Goal: Task Accomplishment & Management: Manage account settings

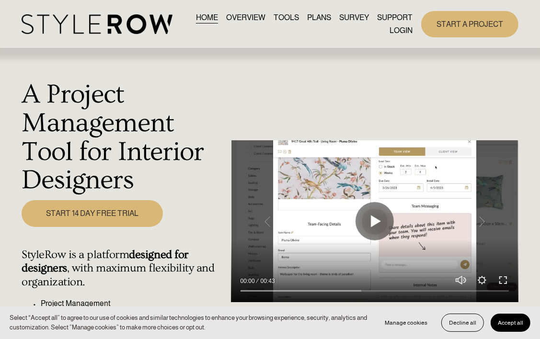
click at [394, 32] on link "LOGIN" at bounding box center [401, 30] width 23 height 13
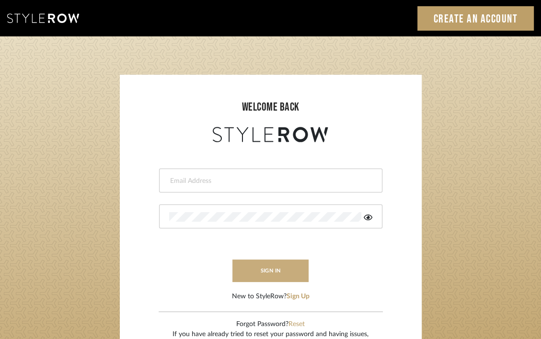
type input "[PERSON_NAME][EMAIL_ADDRESS][DOMAIN_NAME]"
click at [272, 278] on button "sign in" at bounding box center [270, 271] width 77 height 23
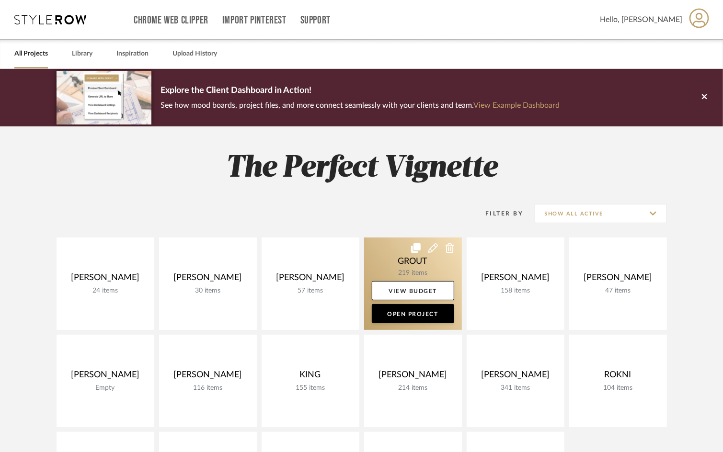
scroll to position [182, 0]
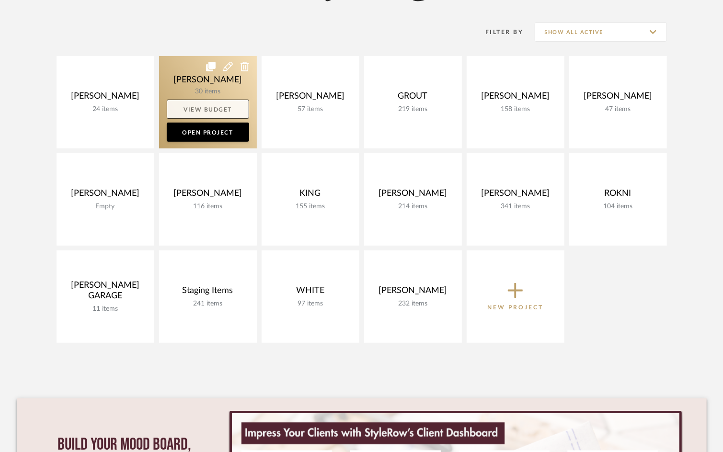
click at [200, 108] on link "View Budget" at bounding box center [208, 109] width 82 height 19
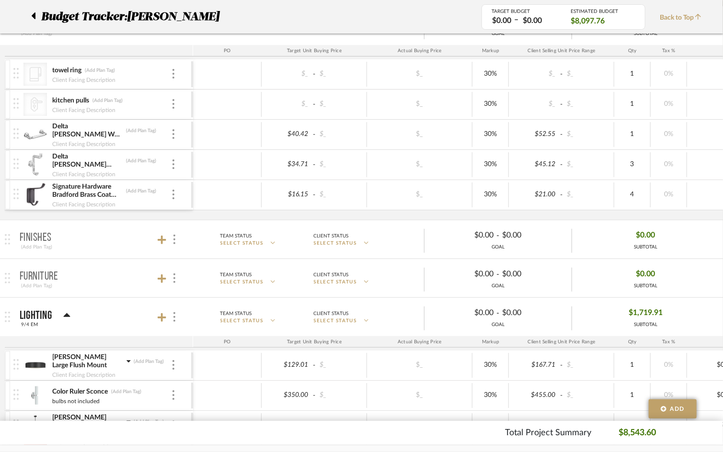
click at [34, 14] on icon at bounding box center [34, 15] width 4 height 7
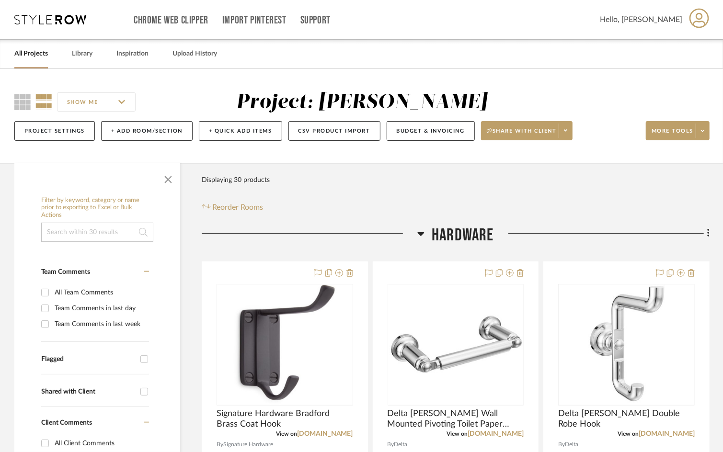
click at [43, 51] on link "All Projects" at bounding box center [31, 53] width 34 height 13
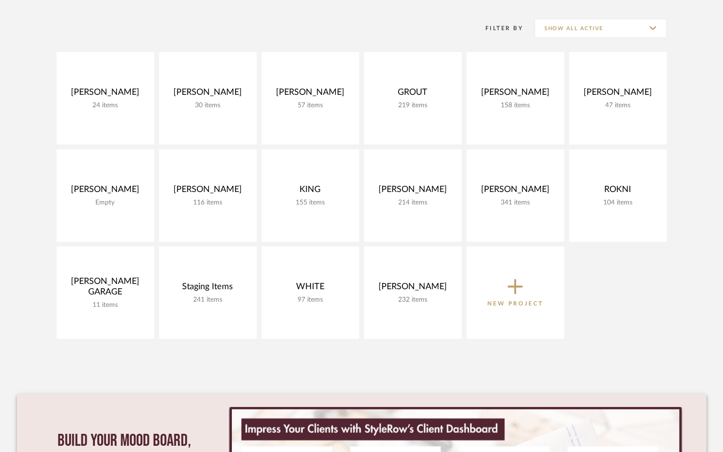
scroll to position [189, 0]
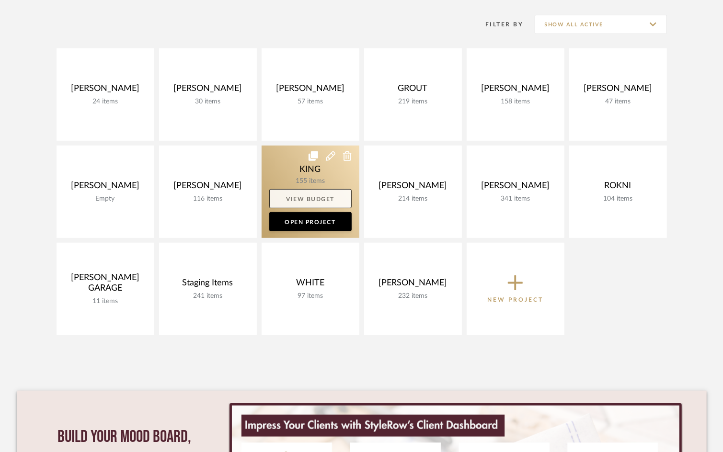
click at [331, 198] on link "View Budget" at bounding box center [310, 198] width 82 height 19
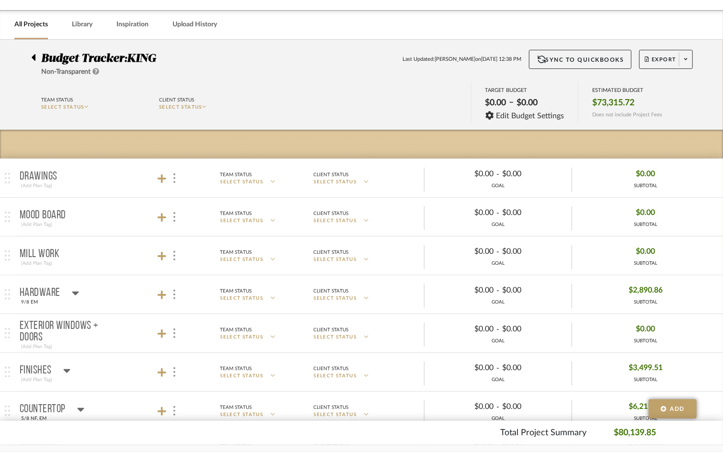
scroll to position [28, 0]
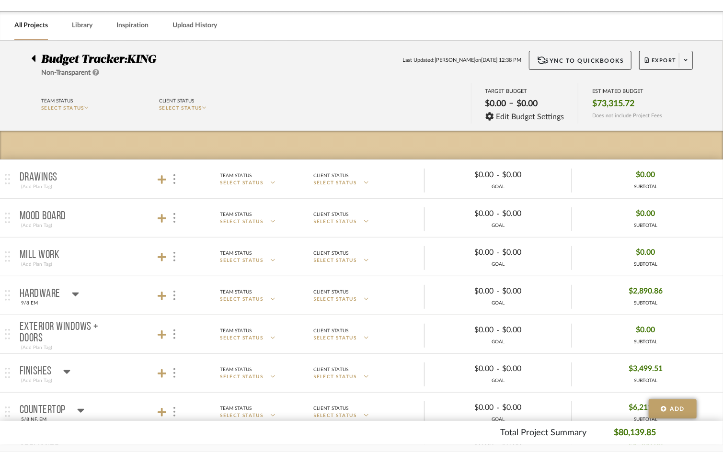
click at [116, 288] on mat-panel-title "Hardware 9/8 EM" at bounding box center [104, 295] width 169 height 23
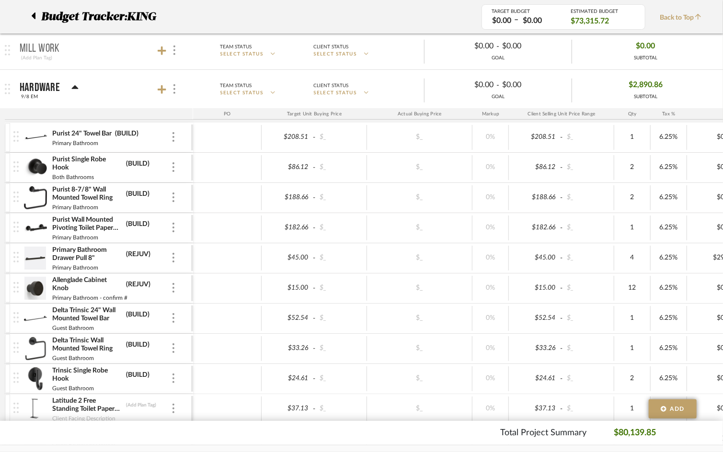
scroll to position [233, 0]
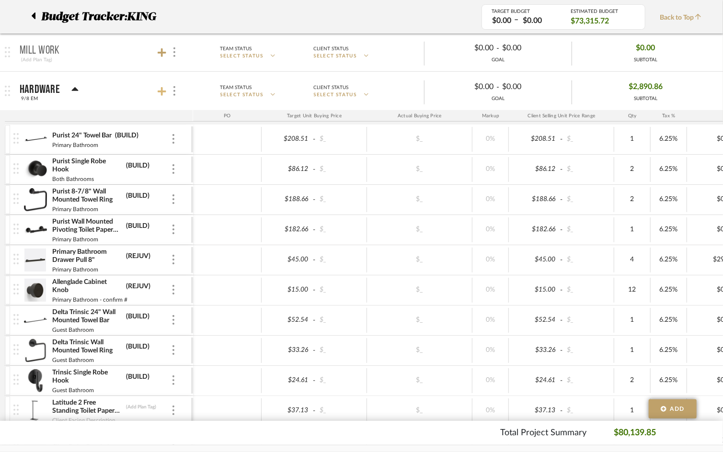
click at [162, 90] on icon at bounding box center [162, 91] width 9 height 9
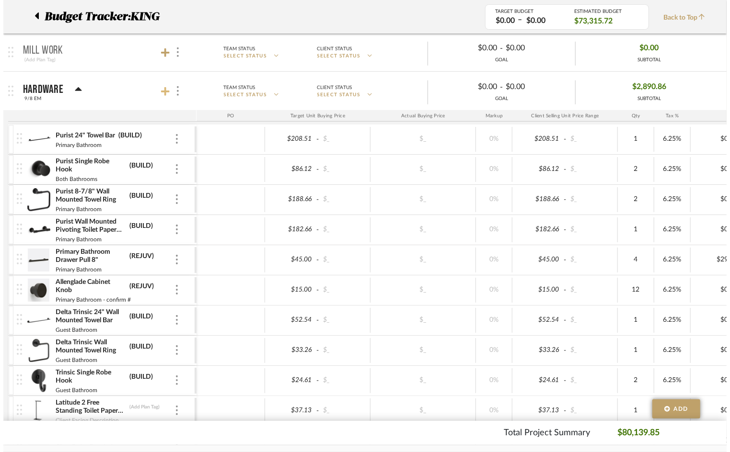
scroll to position [0, 0]
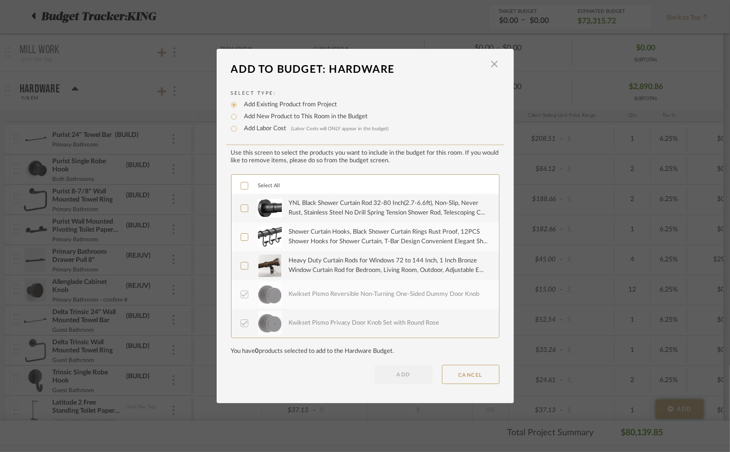
click at [242, 210] on icon at bounding box center [244, 208] width 7 height 7
click at [242, 229] on label "Shower Curtain Hooks, Black Shower Curtain Rings Rust Proof, 12PCS Shower Hooks…" at bounding box center [364, 237] width 247 height 24
click at [243, 265] on icon at bounding box center [244, 266] width 7 height 7
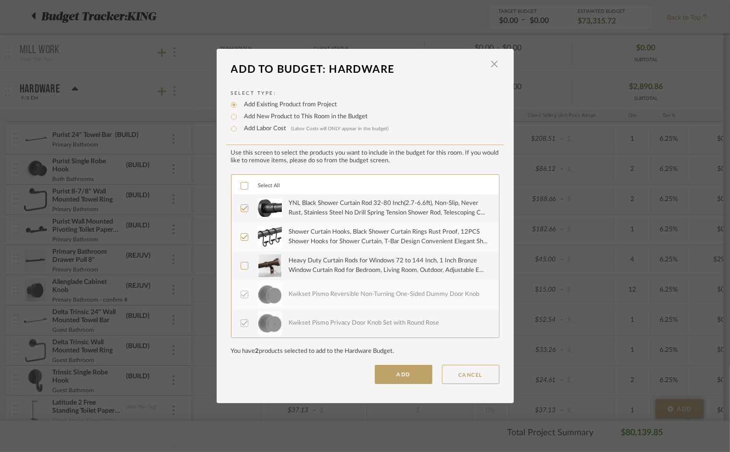
click at [392, 372] on button "ADD" at bounding box center [404, 374] width 58 height 19
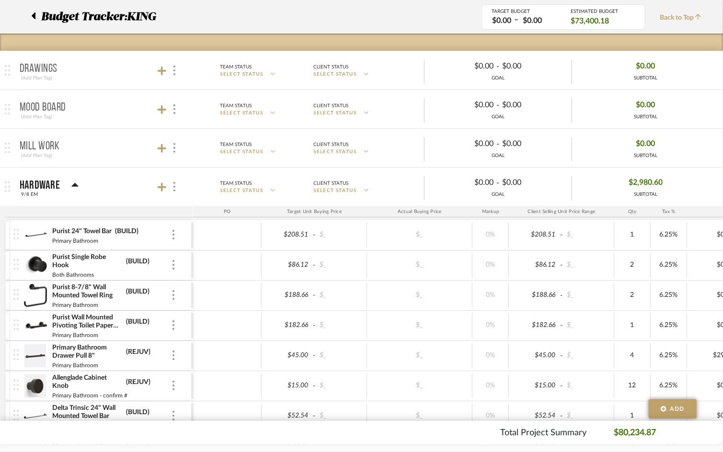
scroll to position [134, 0]
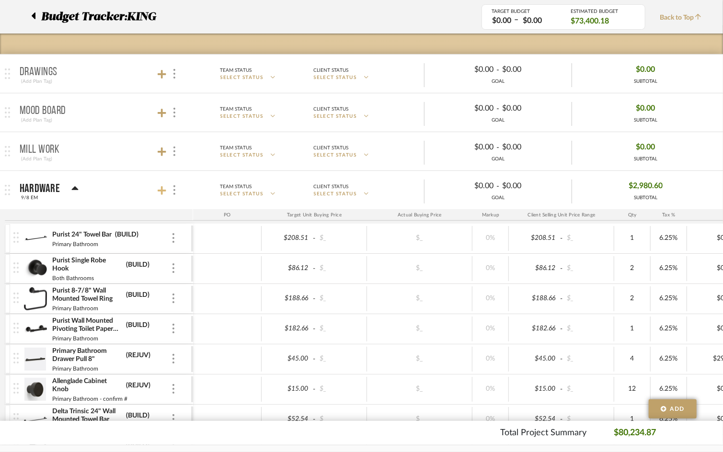
click at [163, 187] on icon at bounding box center [162, 191] width 9 height 10
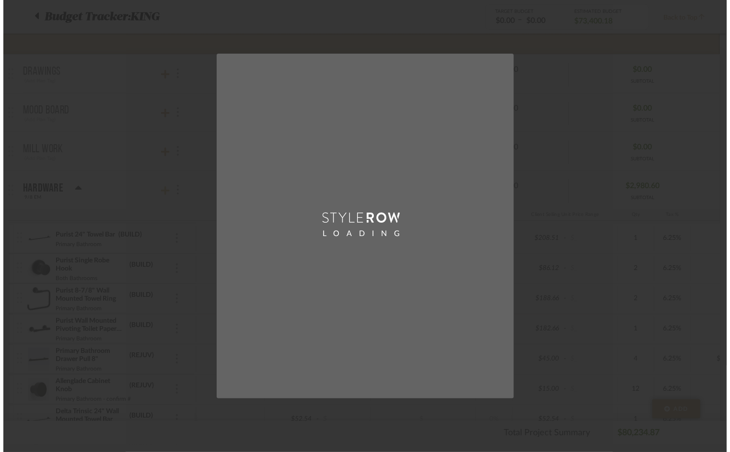
scroll to position [0, 0]
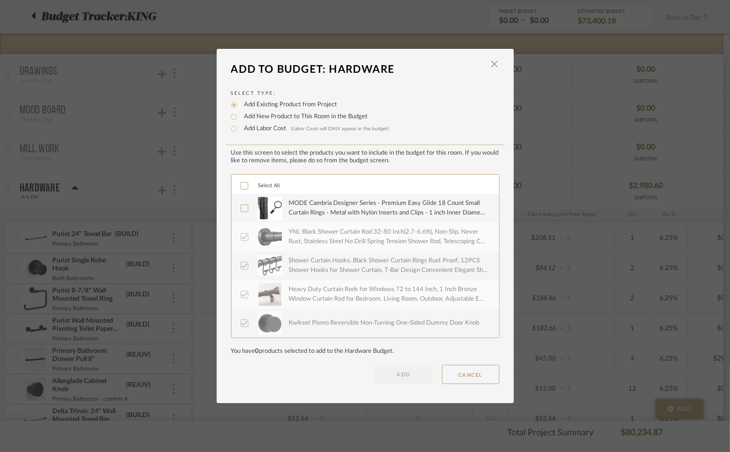
click at [269, 120] on label "Add New Product to This Room in the Budget" at bounding box center [304, 117] width 128 height 10
click at [240, 120] on input "Add New Product to This Room in the Budget" at bounding box center [234, 117] width 12 height 12
radio input "true"
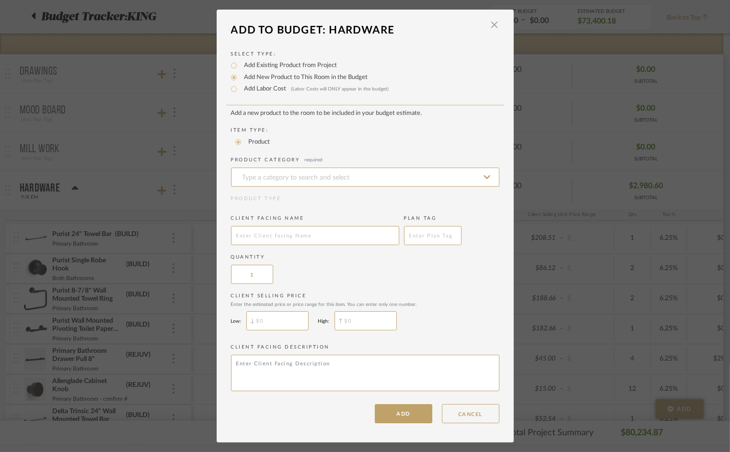
click at [258, 69] on label "Add Existing Product from Project" at bounding box center [289, 66] width 98 height 10
click at [240, 69] on input "Add Existing Product from Project" at bounding box center [234, 66] width 12 height 12
radio input "true"
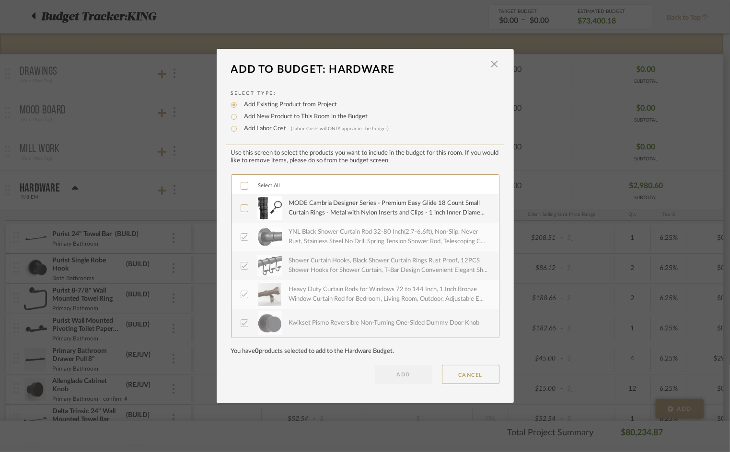
click at [234, 210] on div "MODE Cambria Designer Series - Premium Easy Glide 18 Count Small Curtain Rings …" at bounding box center [364, 208] width 267 height 29
click at [241, 209] on icon at bounding box center [244, 208] width 7 height 7
click at [411, 374] on button "ADD" at bounding box center [404, 374] width 58 height 19
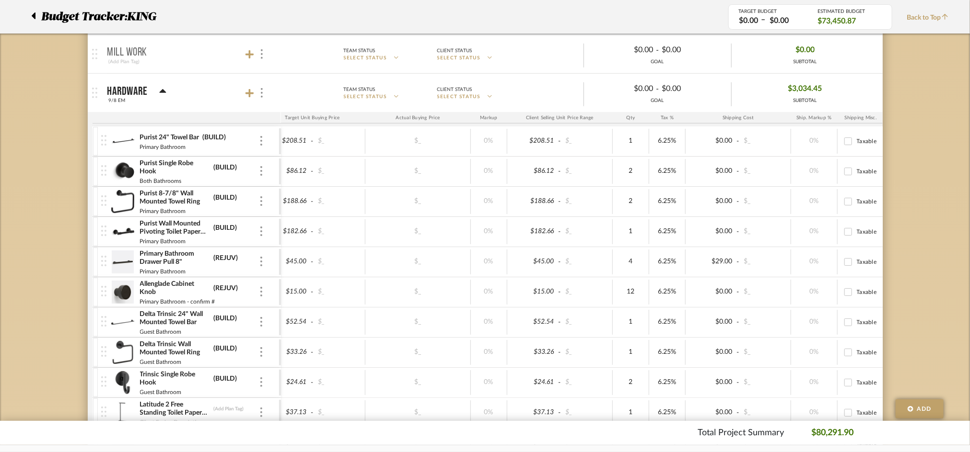
scroll to position [230, 0]
click at [196, 94] on mat-panel-title "Hardware 9/8 EM" at bounding box center [191, 93] width 169 height 23
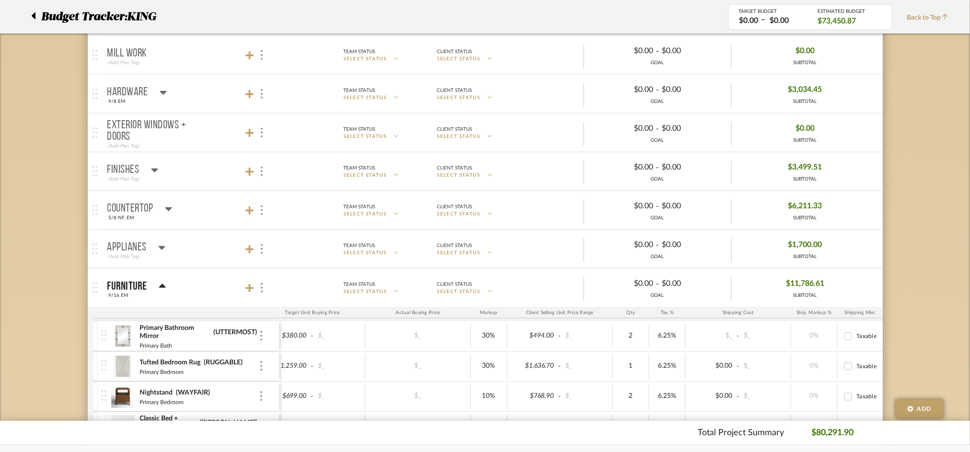
click at [196, 95] on mat-panel-title "Hardware 9/8 EM" at bounding box center [191, 93] width 169 height 23
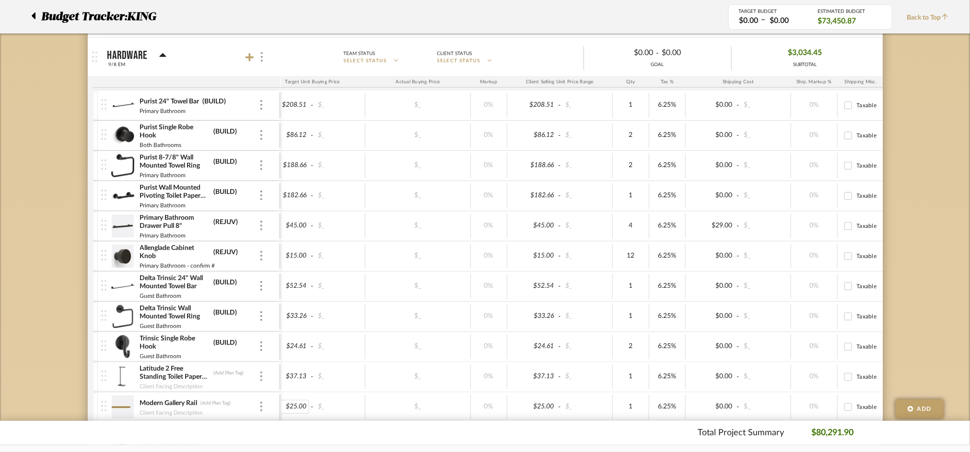
scroll to position [0, 81]
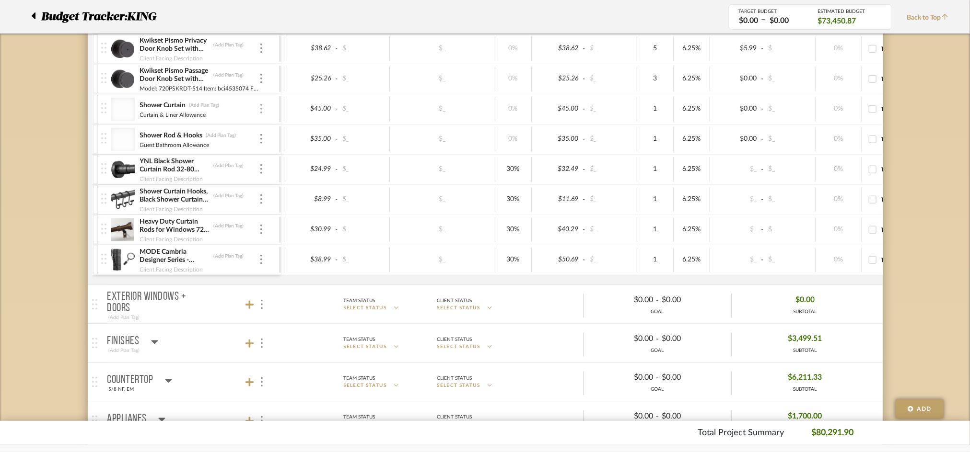
click at [261, 109] on img at bounding box center [261, 109] width 2 height 10
click at [279, 184] on span "Remove Item" at bounding box center [307, 181] width 59 height 8
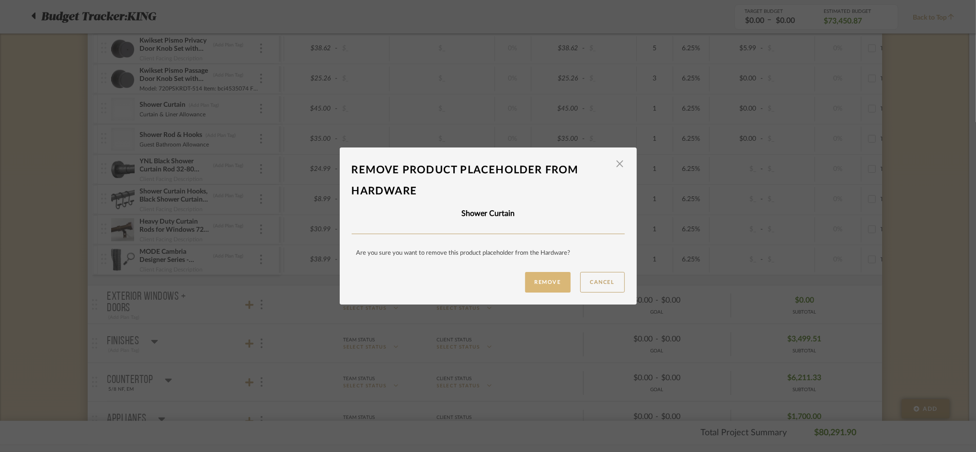
click at [533, 283] on button "Remove" at bounding box center [548, 282] width 46 height 21
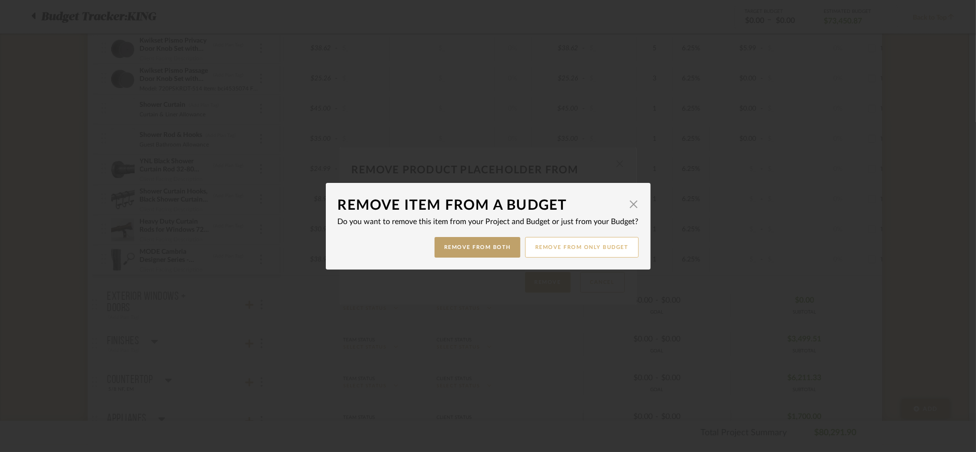
click at [546, 243] on button "Remove from only Budget" at bounding box center [582, 247] width 114 height 21
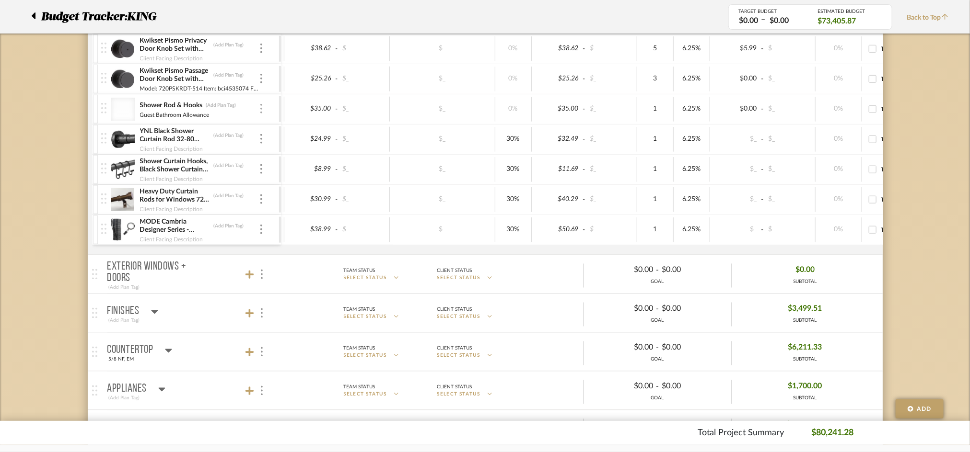
click at [260, 112] on img at bounding box center [261, 109] width 2 height 10
click at [302, 180] on span "Remove Item" at bounding box center [307, 181] width 59 height 8
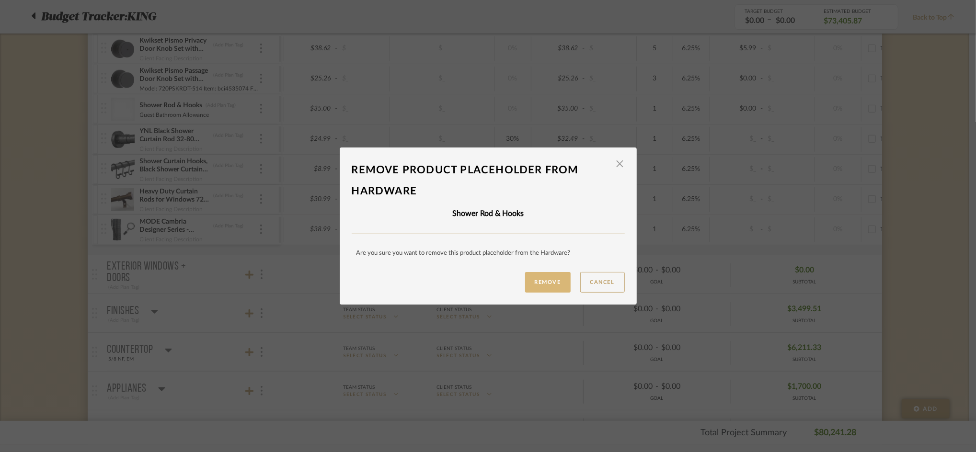
click at [537, 281] on button "Remove" at bounding box center [548, 282] width 46 height 21
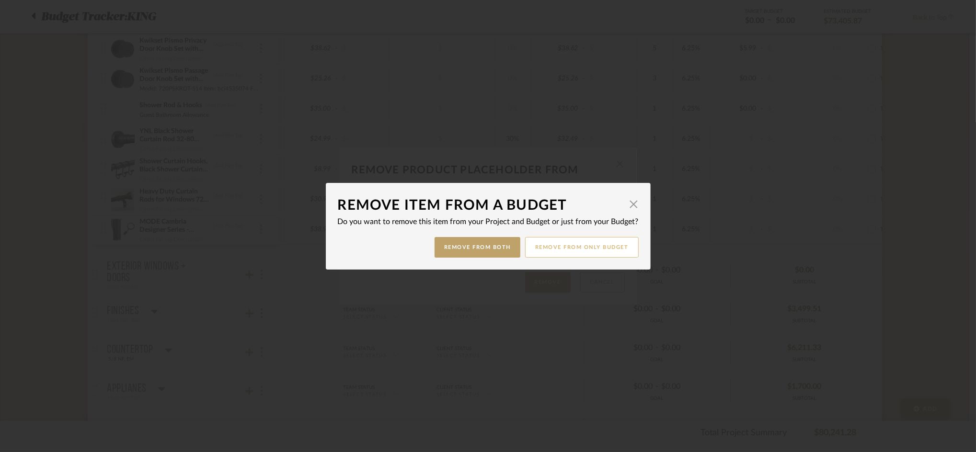
click at [576, 247] on button "Remove from only Budget" at bounding box center [582, 247] width 114 height 21
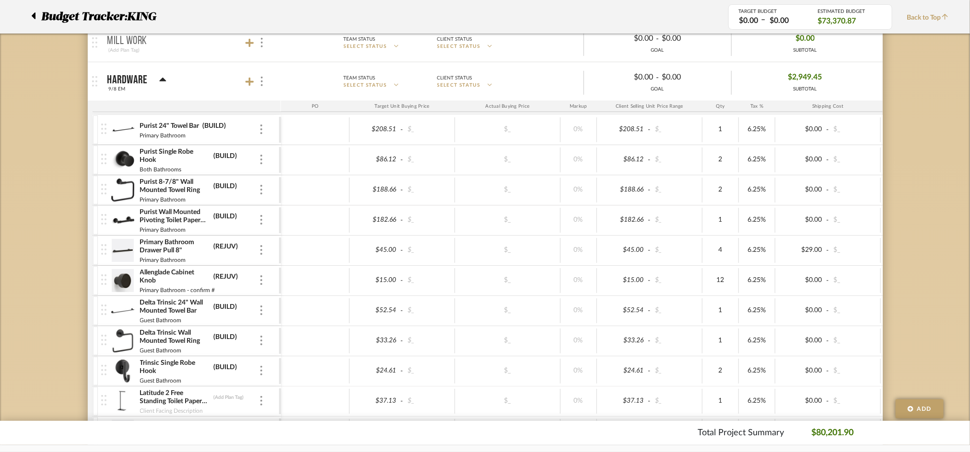
scroll to position [240, 0]
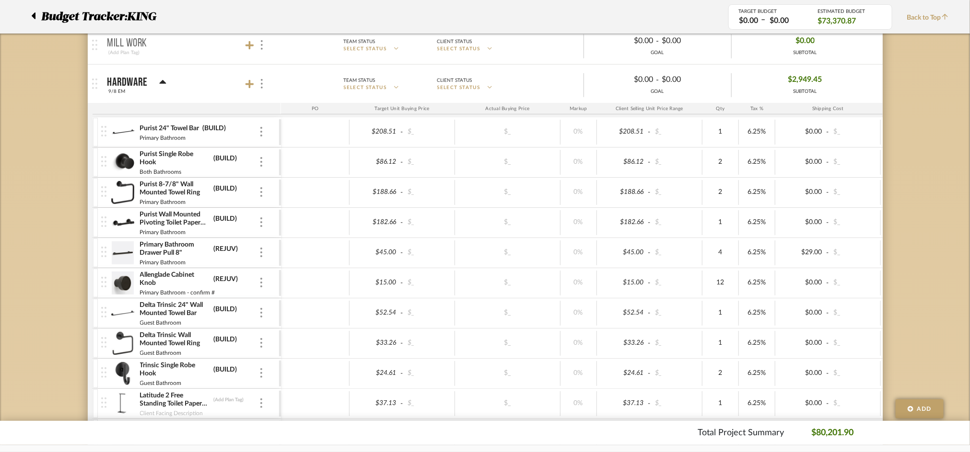
click at [216, 79] on mat-panel-title "Hardware 9/8 EM" at bounding box center [191, 83] width 169 height 23
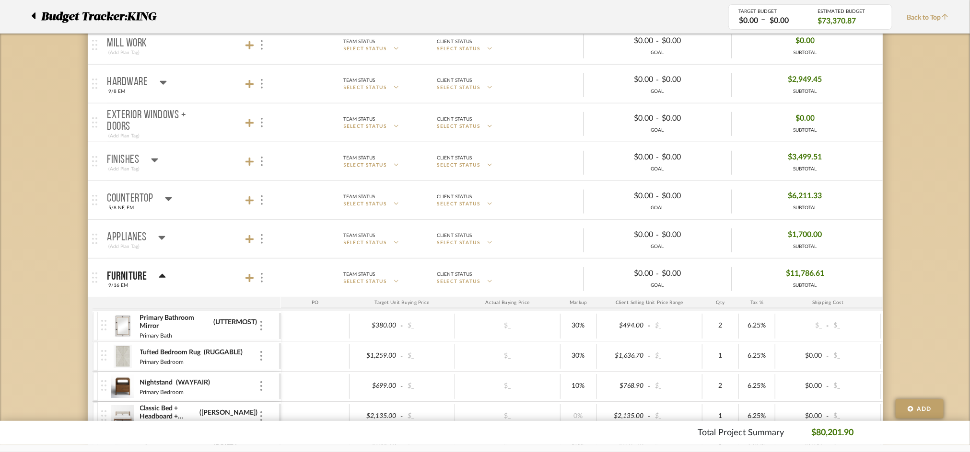
scroll to position [473, 0]
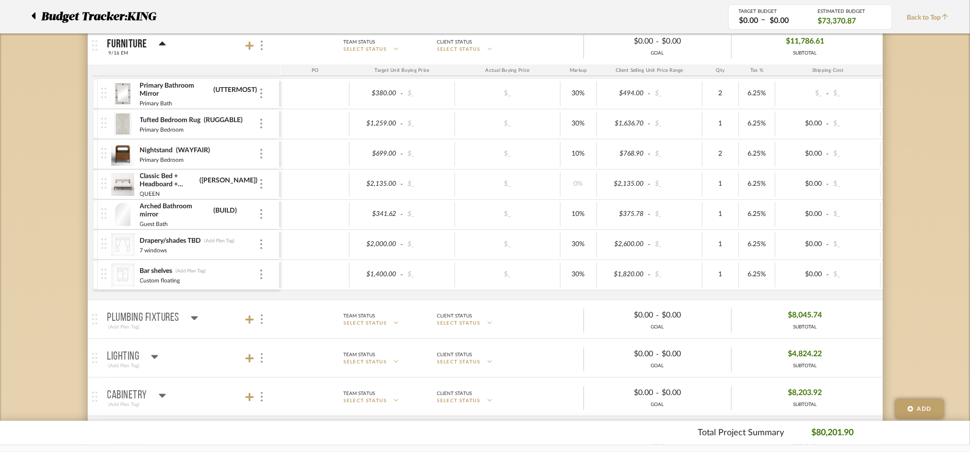
click at [202, 47] on mat-panel-title "Furniture 9/16 EM" at bounding box center [191, 45] width 169 height 23
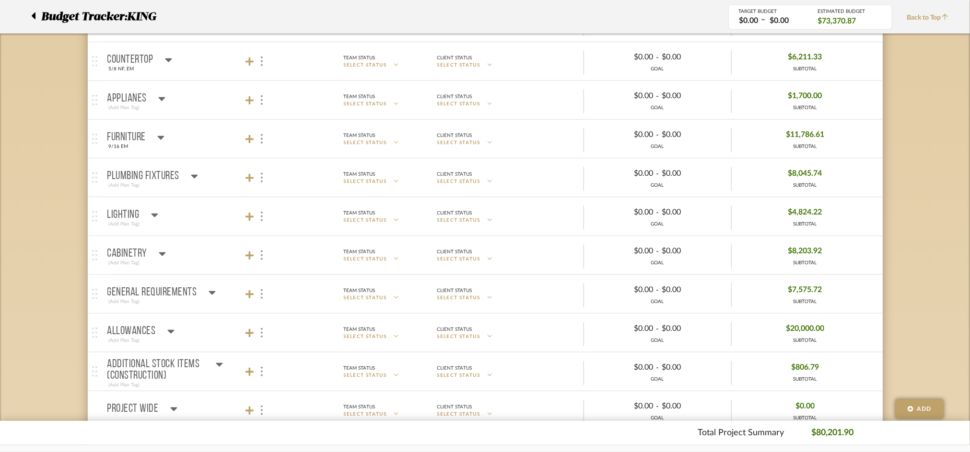
scroll to position [442, 0]
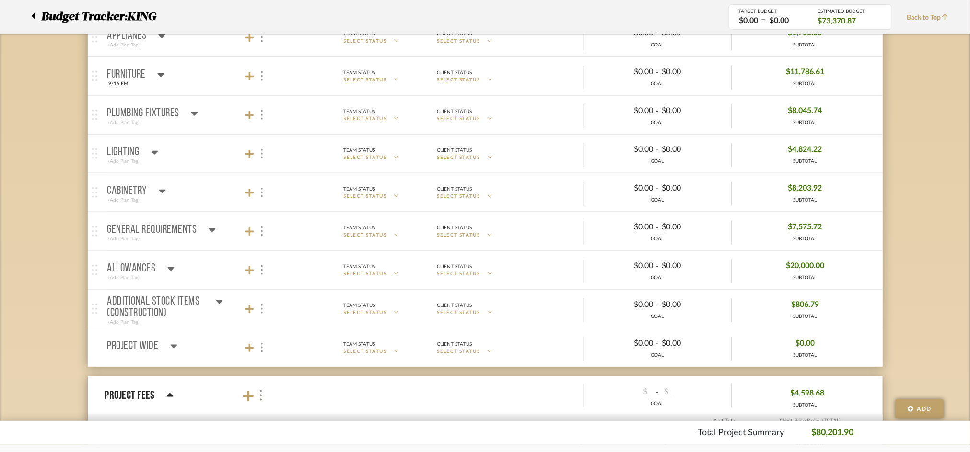
click at [197, 155] on mat-panel-title "Lighting (Add Plan Tag)" at bounding box center [191, 153] width 169 height 23
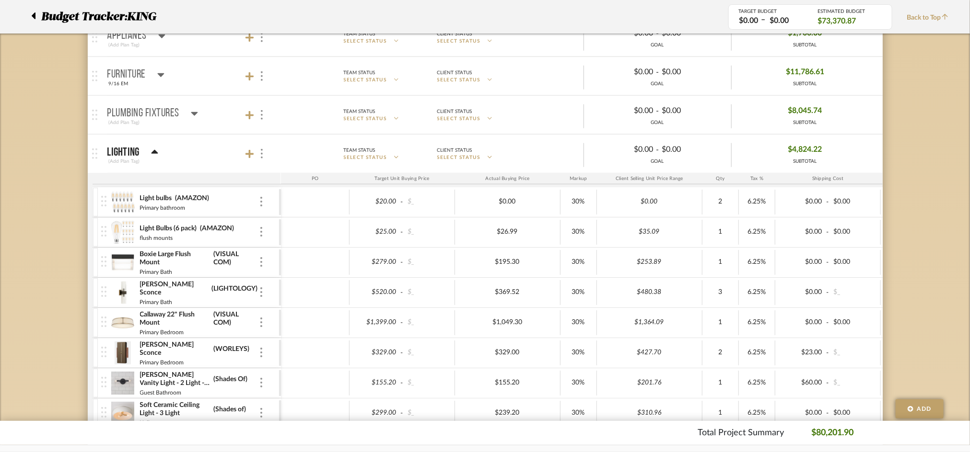
click at [197, 155] on mat-panel-title "Lighting (Add Plan Tag)" at bounding box center [191, 153] width 169 height 23
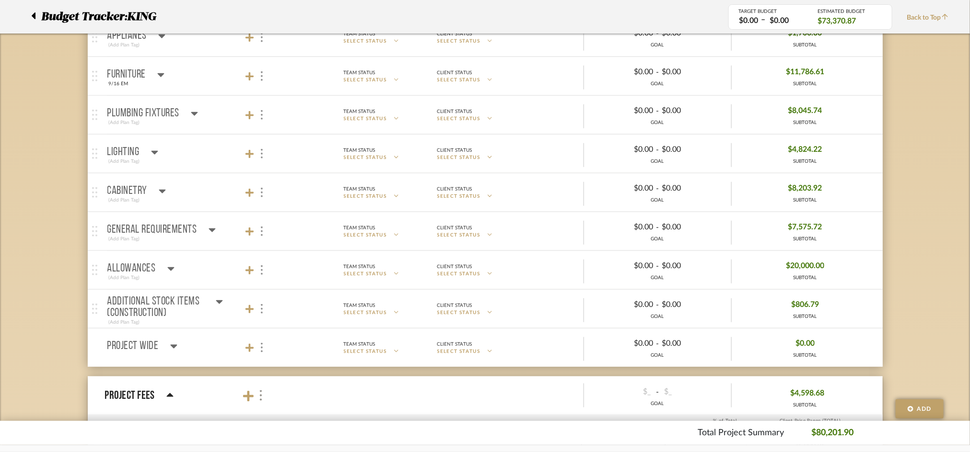
click at [217, 116] on mat-panel-title "Plumbing Fixtures (Add Plan Tag)" at bounding box center [191, 115] width 169 height 23
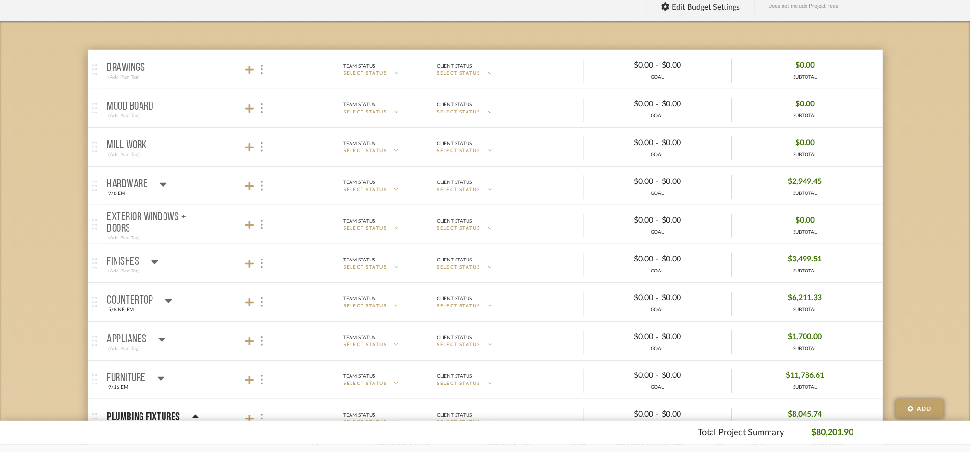
scroll to position [146, 0]
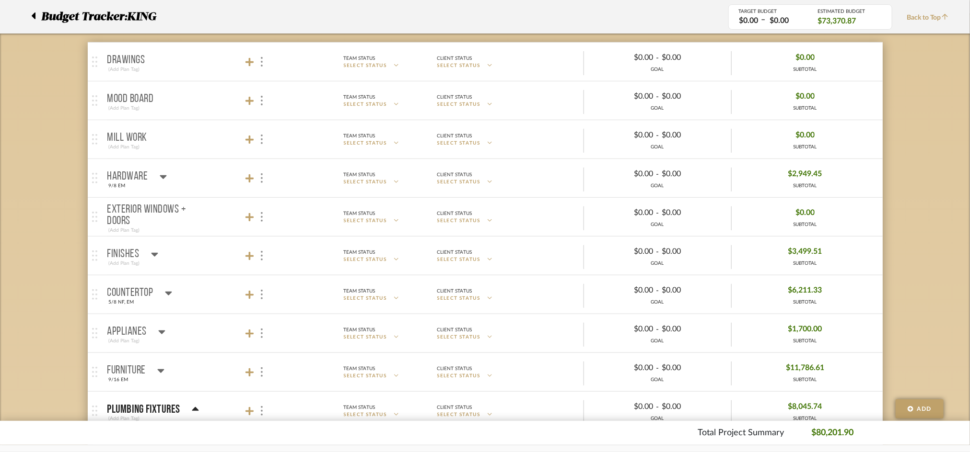
click at [205, 171] on mat-panel-title "Hardware 9/8 EM" at bounding box center [191, 178] width 169 height 23
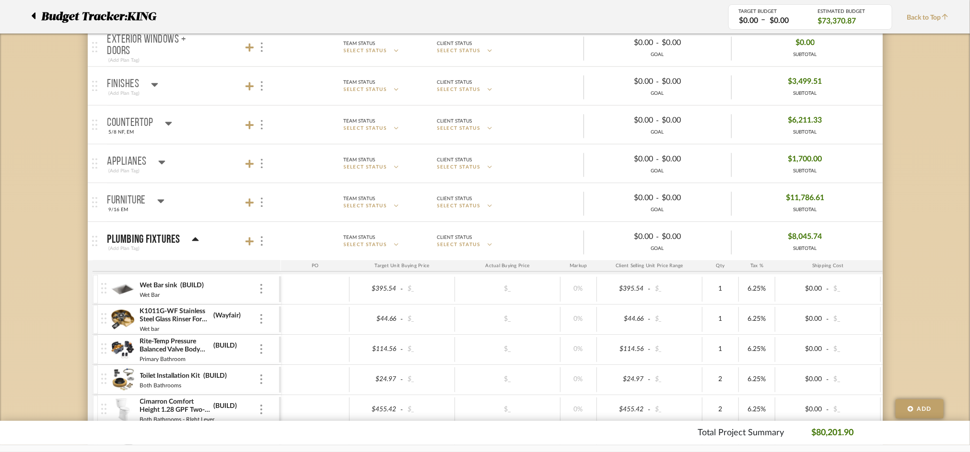
scroll to position [1126, 0]
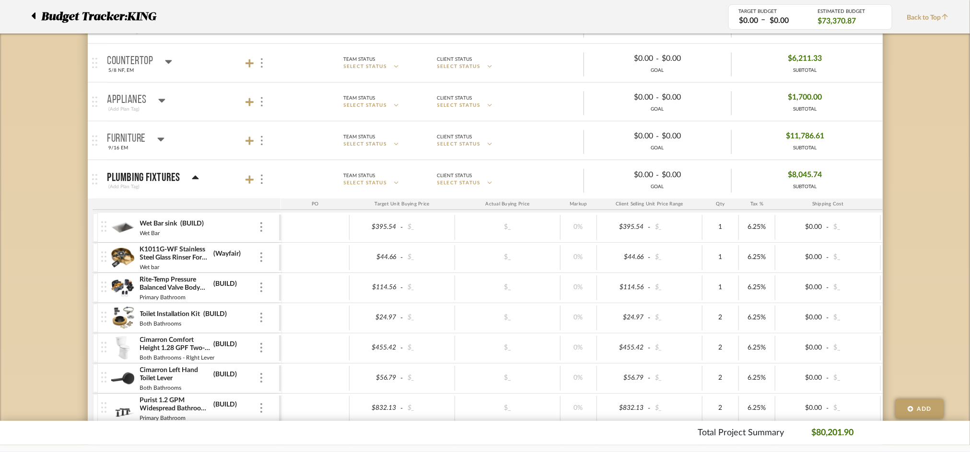
click at [208, 144] on mat-panel-title "Furniture 9/16 EM" at bounding box center [191, 140] width 169 height 23
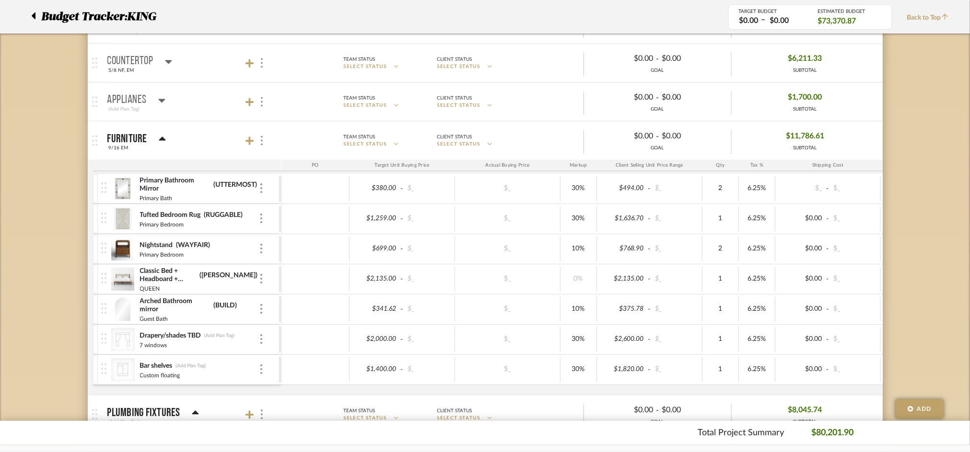
click at [209, 92] on mat-panel-title "Applianes (Add Plan Tag)" at bounding box center [191, 101] width 169 height 23
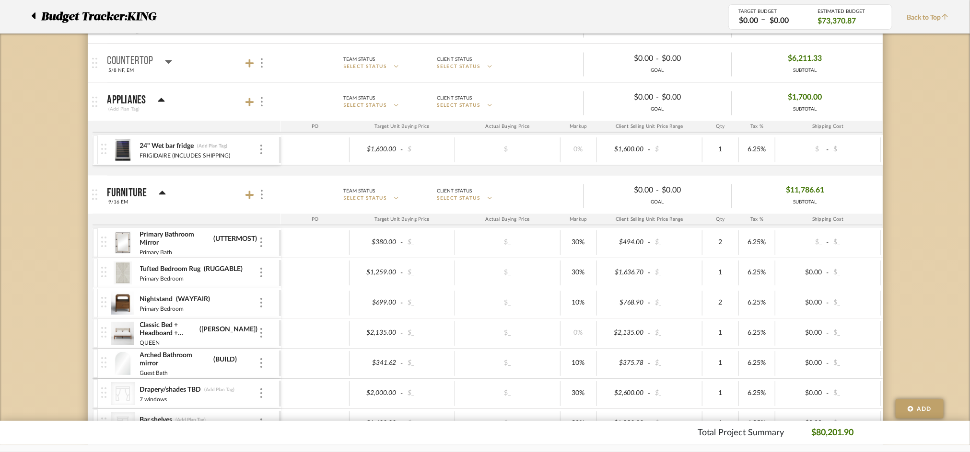
click at [208, 71] on mat-panel-title "Countertop 5/8 NF, EM" at bounding box center [191, 62] width 169 height 23
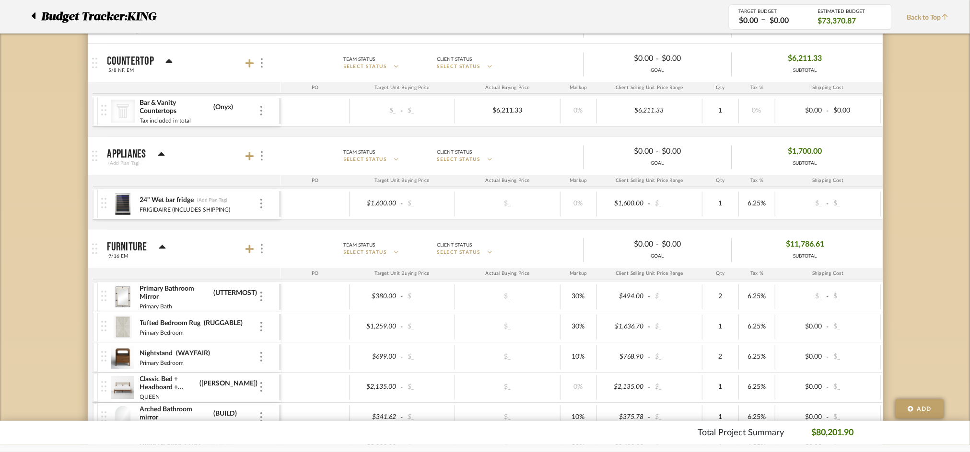
click at [208, 71] on mat-panel-title "Countertop 5/8 NF, EM" at bounding box center [191, 62] width 169 height 23
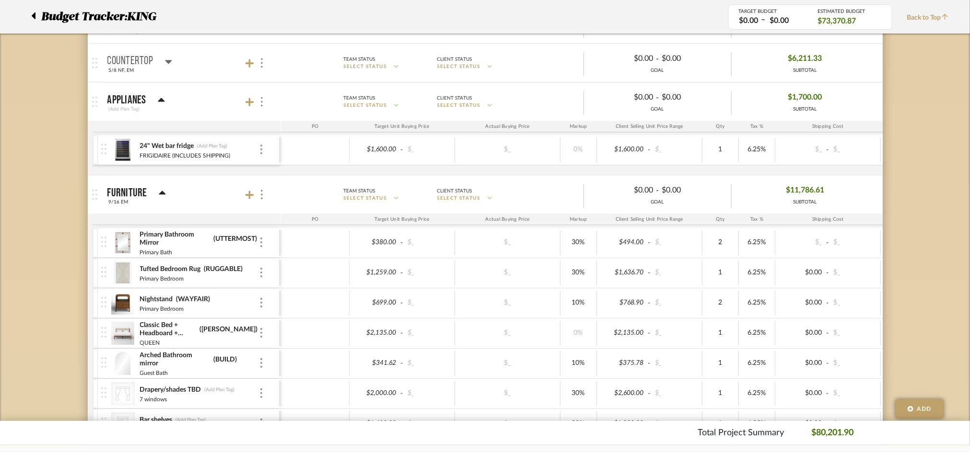
click at [217, 100] on mat-panel-title "Applianes (Add Plan Tag)" at bounding box center [191, 101] width 169 height 23
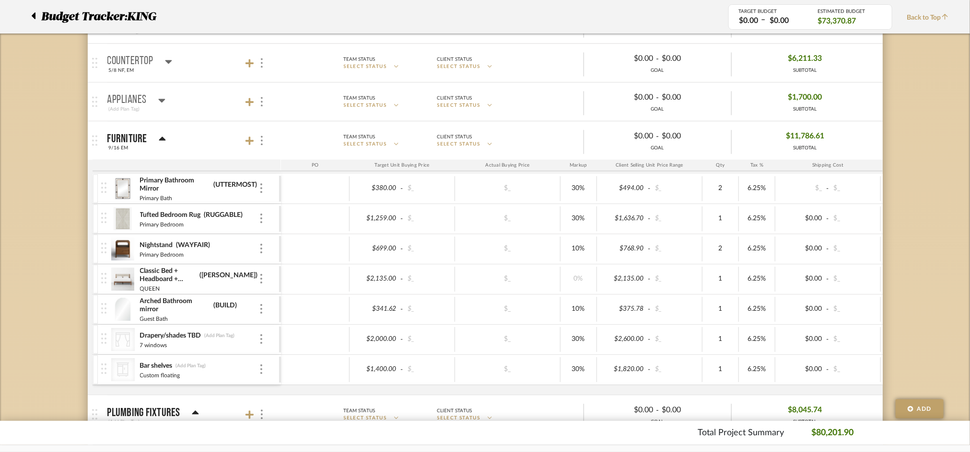
click at [219, 133] on mat-panel-title "Furniture 9/16 EM" at bounding box center [191, 140] width 169 height 23
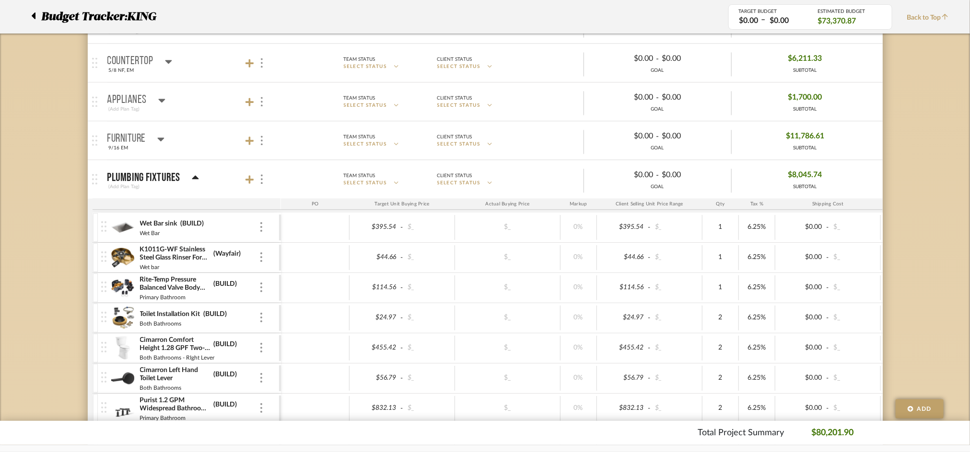
click at [229, 178] on mat-panel-title "Plumbing Fixtures (Add Plan Tag)" at bounding box center [191, 179] width 169 height 23
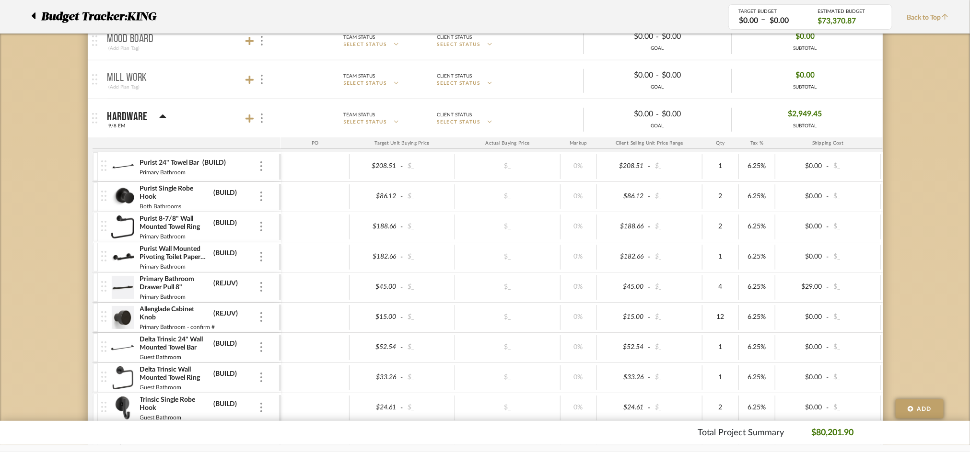
scroll to position [0, 0]
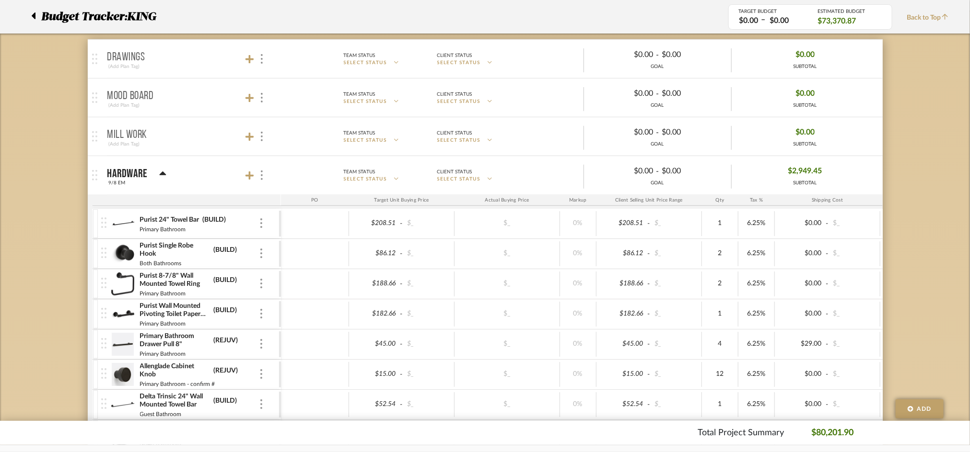
click at [227, 165] on mat-panel-title "Hardware 9/8 EM" at bounding box center [191, 175] width 169 height 23
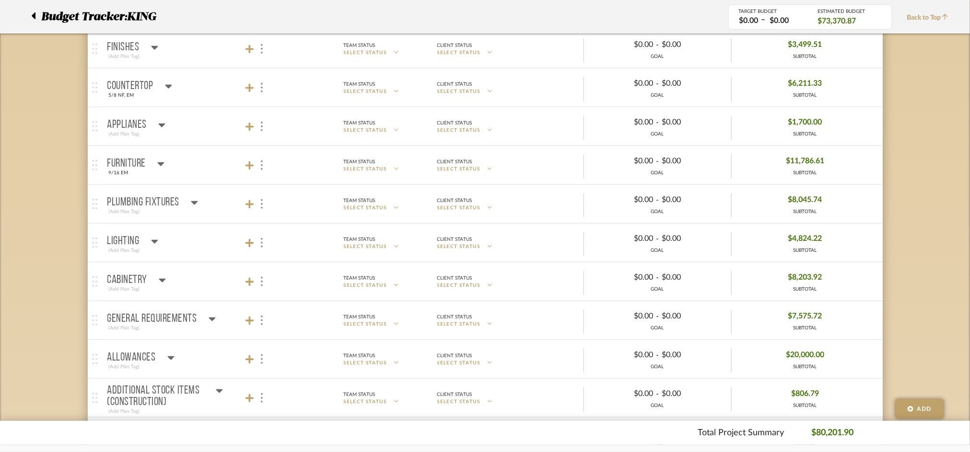
click at [219, 194] on mat-panel-title "Plumbing Fixtures (Add Plan Tag)" at bounding box center [191, 204] width 169 height 23
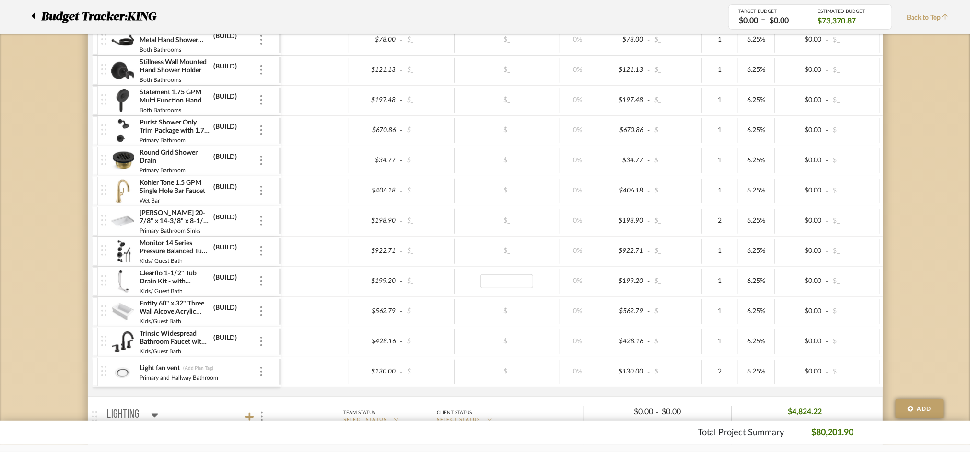
type input "32.29"
click at [463, 295] on div "$199.20 - $_ $32.29 0% $199.20 - $_ 1 6.25% $0.00 - $_ 0% Taxable $211.65" at bounding box center [679, 282] width 798 height 26
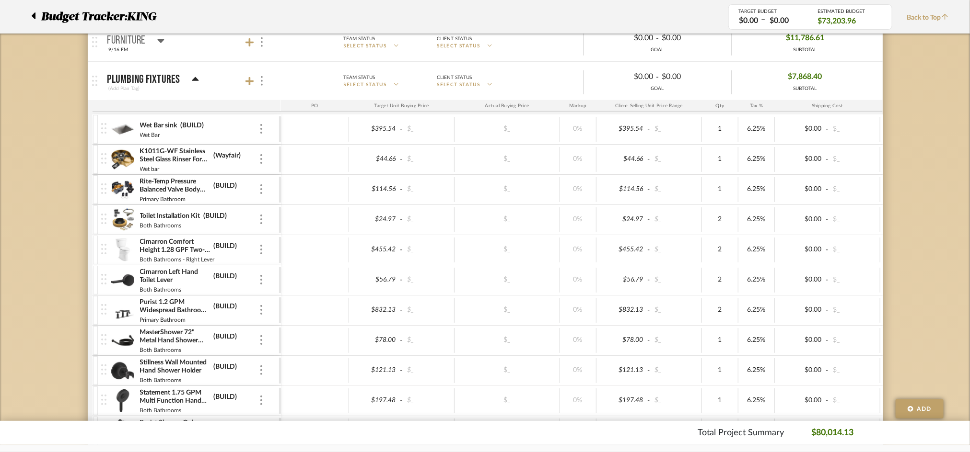
click at [213, 86] on mat-panel-title "Plumbing Fixtures (Add Plan Tag)" at bounding box center [191, 80] width 169 height 23
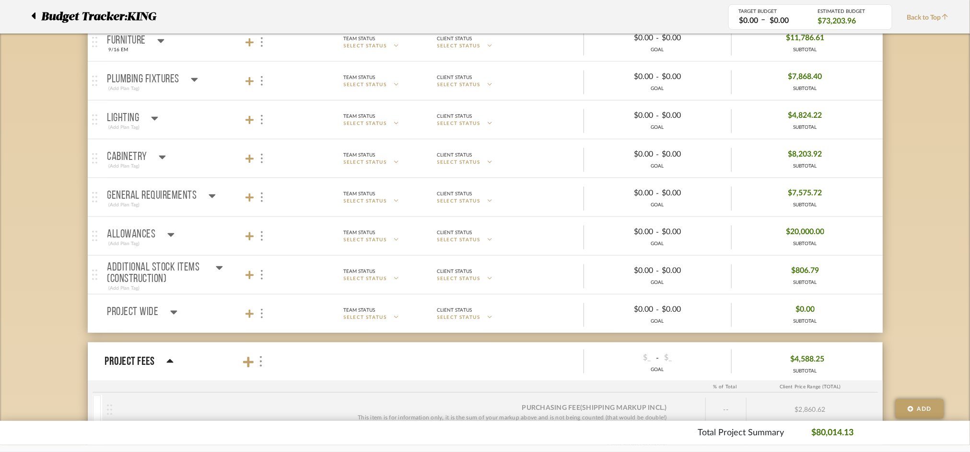
click at [213, 86] on mat-panel-title "Plumbing Fixtures (Add Plan Tag)" at bounding box center [191, 80] width 169 height 23
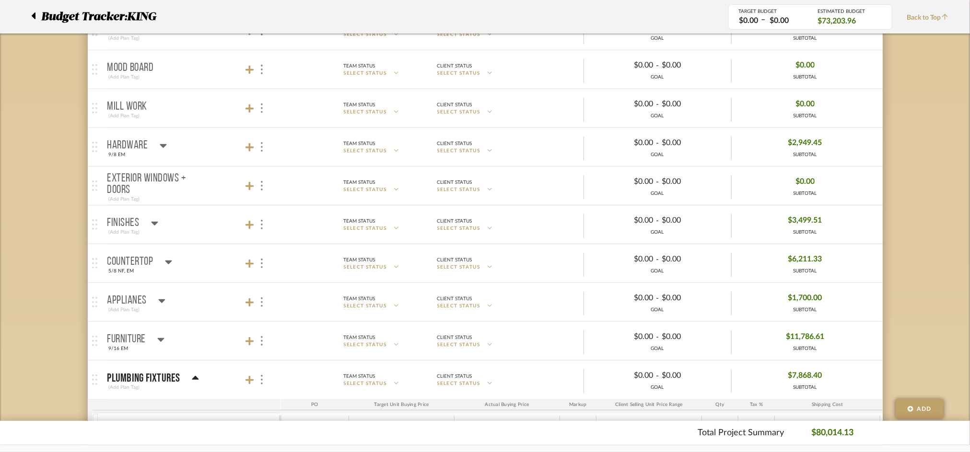
scroll to position [176, 0]
click at [215, 372] on mat-panel-title "Plumbing Fixtures (Add Plan Tag)" at bounding box center [191, 380] width 169 height 23
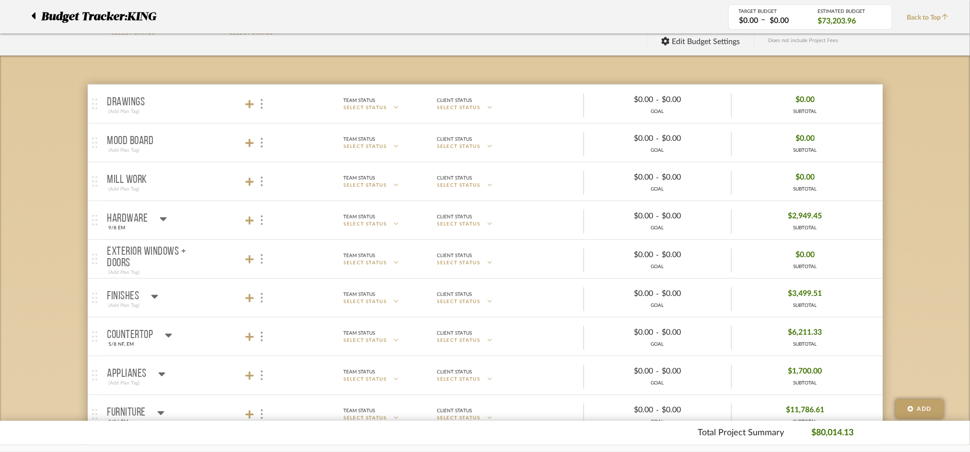
scroll to position [109, 0]
